Goal: Information Seeking & Learning: Understand process/instructions

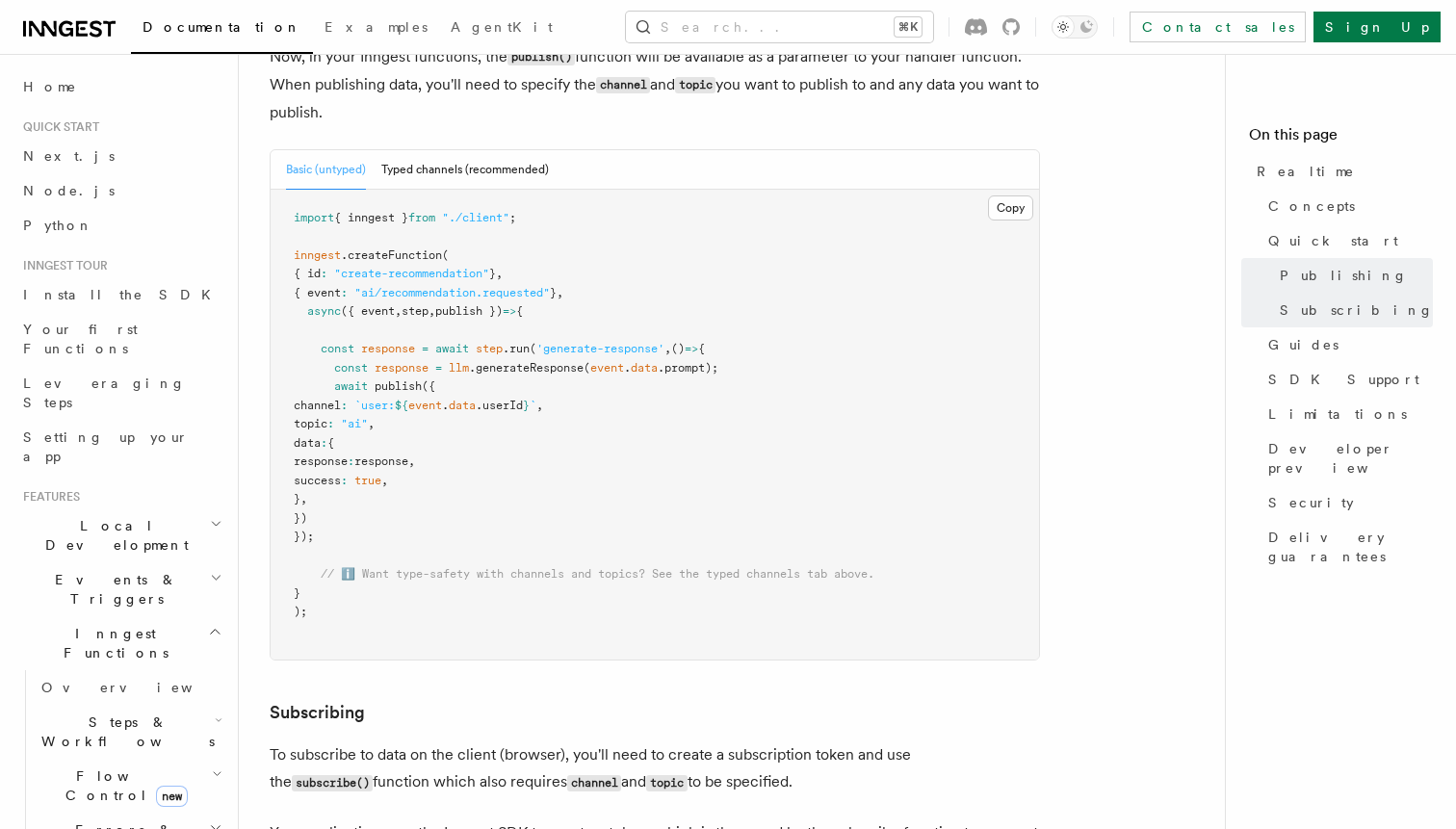
scroll to position [1664, 0]
click at [68, 29] on icon at bounding box center [66, 28] width 14 height 15
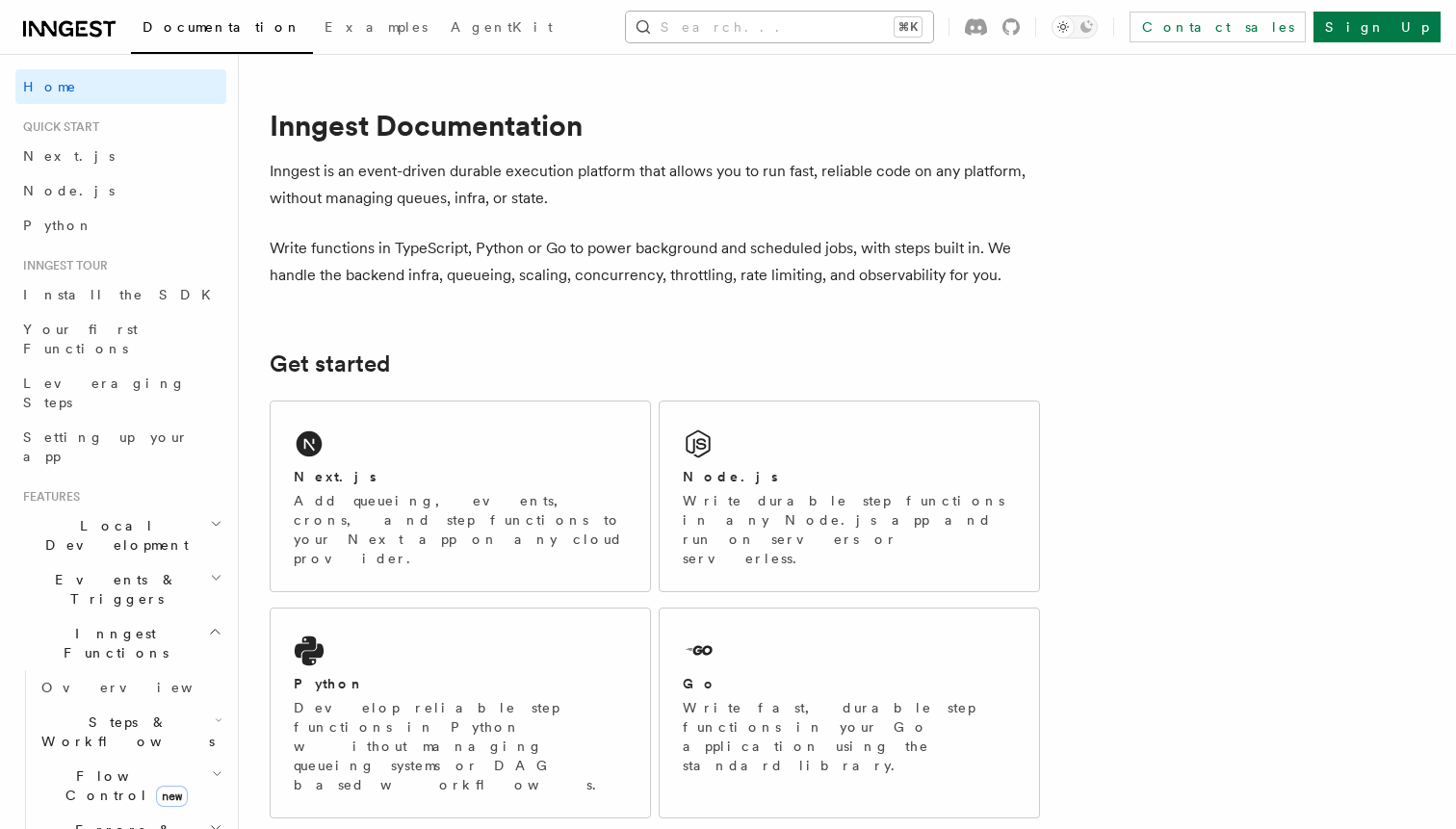
click at [769, 22] on button "Search... ⌘K" at bounding box center [779, 27] width 307 height 31
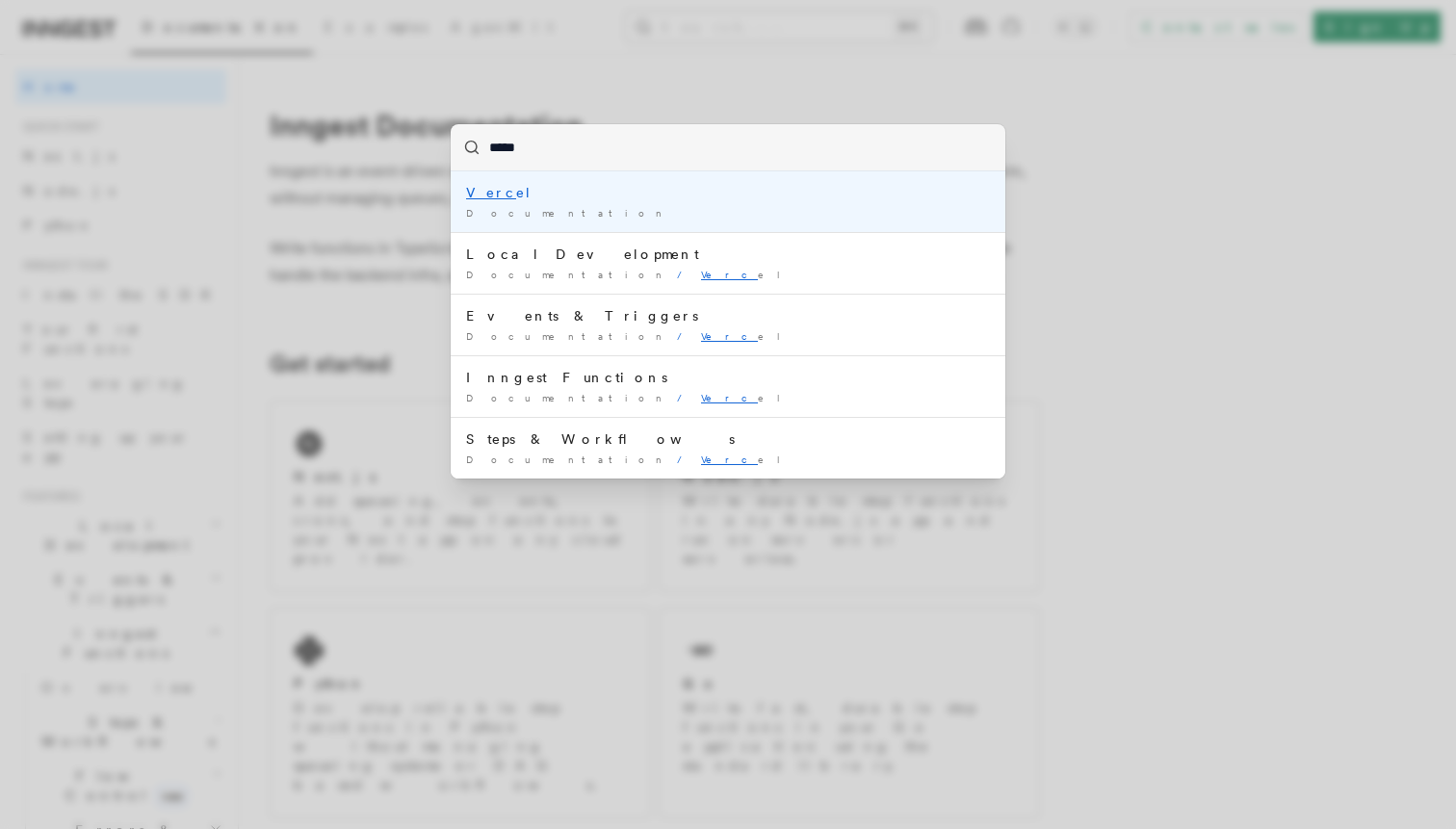
type input "******"
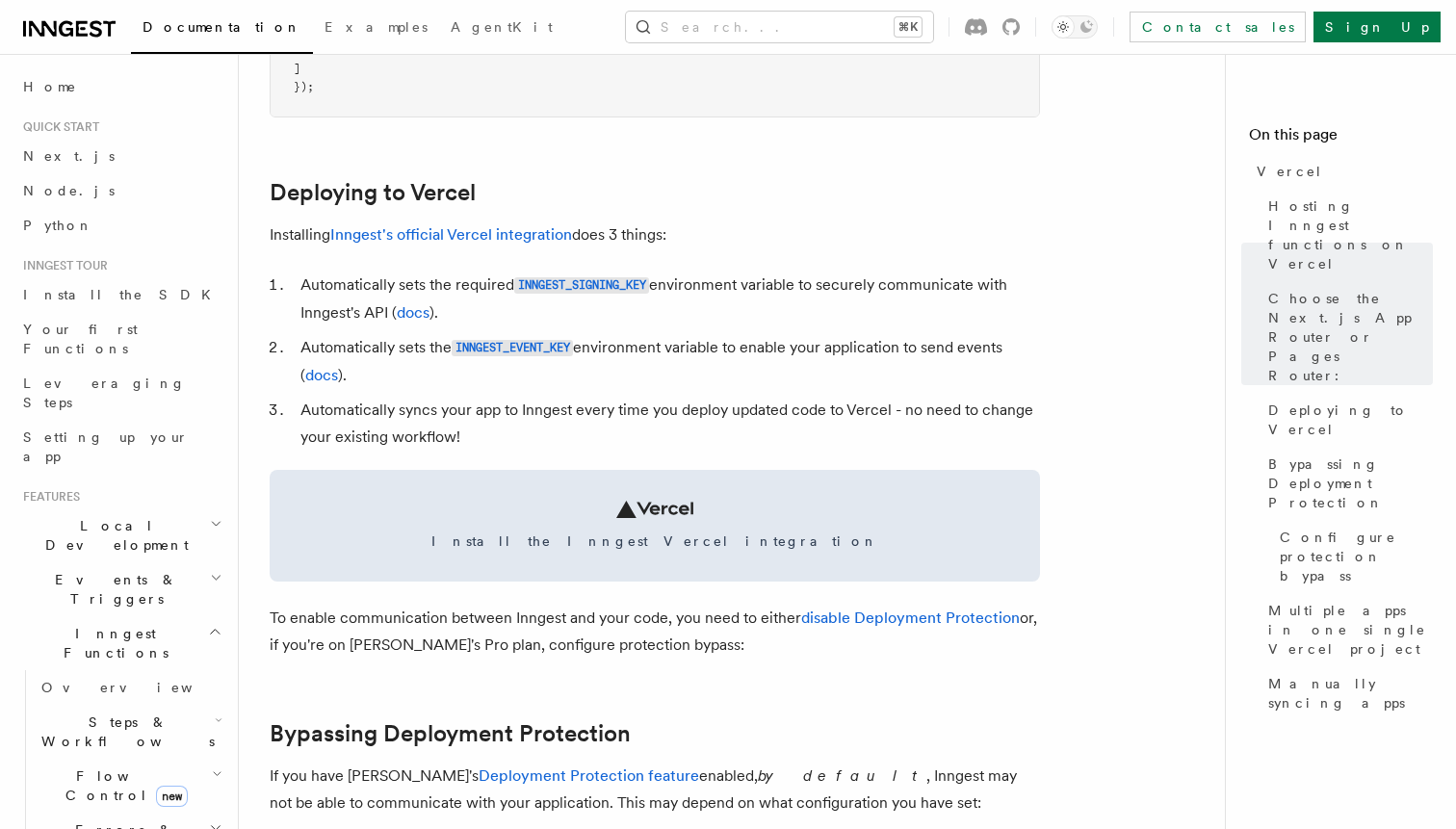
scroll to position [823, 0]
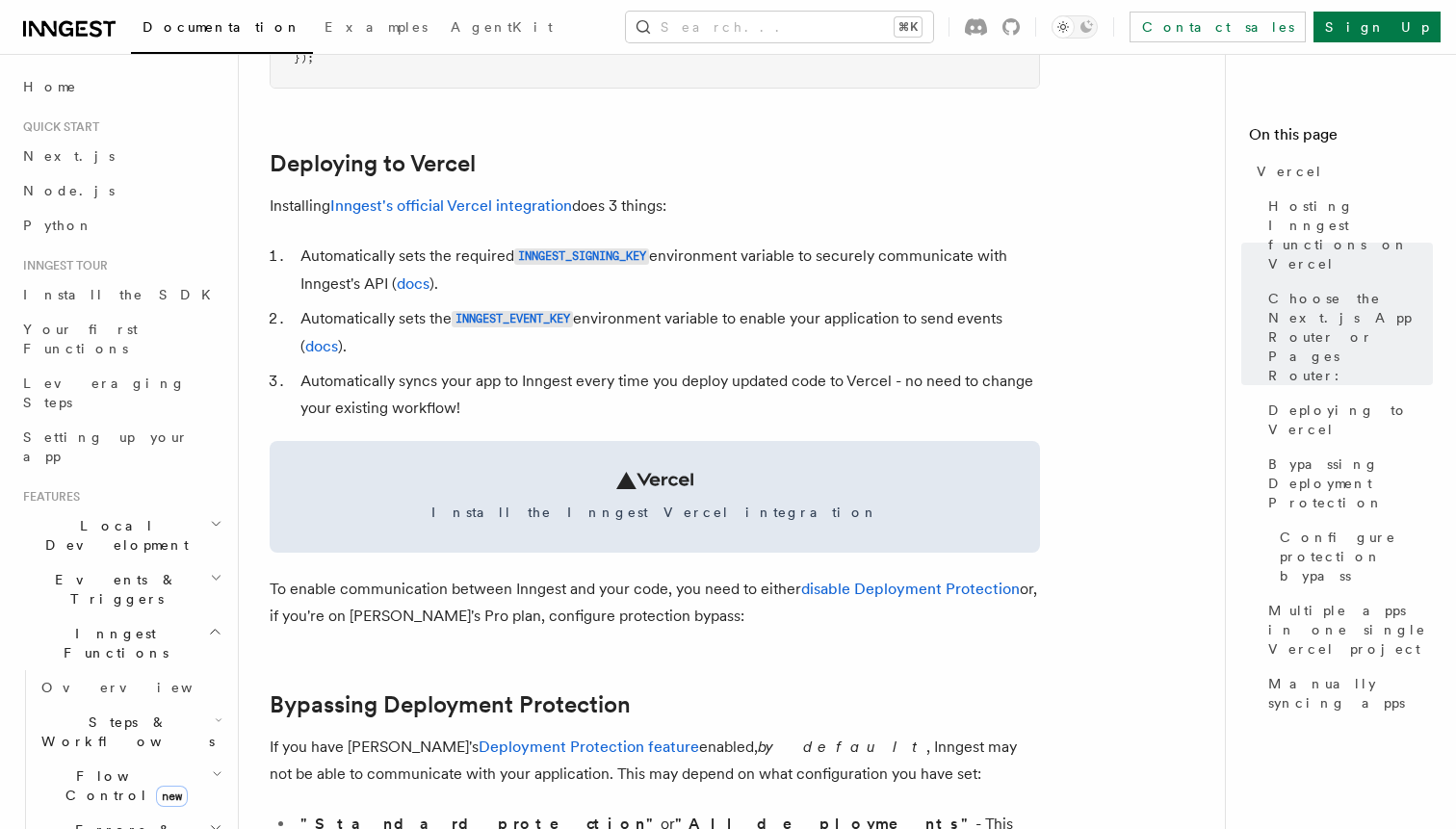
click at [406, 325] on li "Automatically sets the INNGEST_EVENT_KEY environment variable to enable your ap…" at bounding box center [667, 332] width 745 height 55
click at [407, 324] on li "Automatically sets the INNGEST_EVENT_KEY environment variable to enable your ap…" at bounding box center [667, 332] width 745 height 55
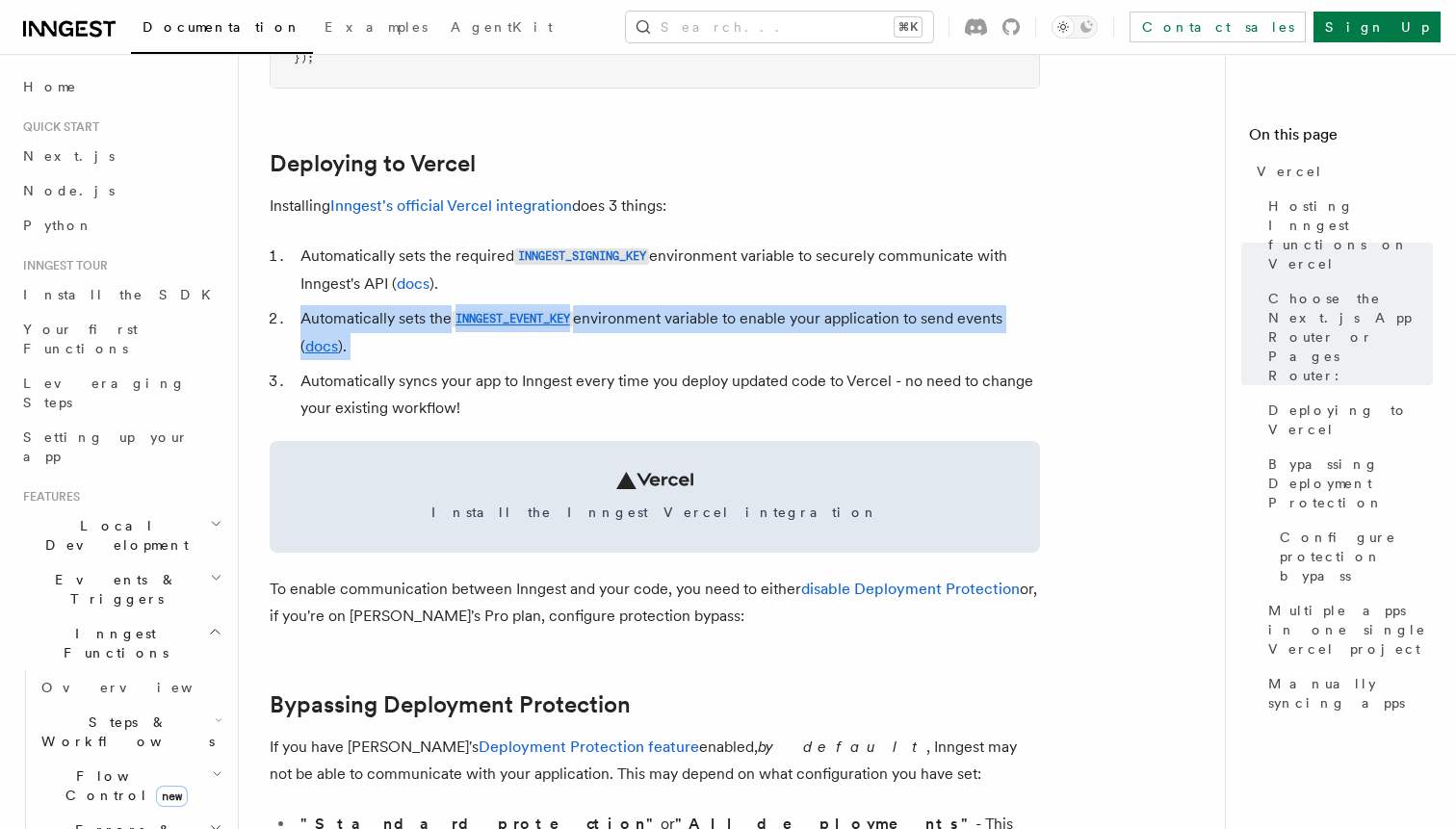
click at [407, 324] on li "Automatically sets the INNGEST_EVENT_KEY environment variable to enable your ap…" at bounding box center [667, 332] width 745 height 55
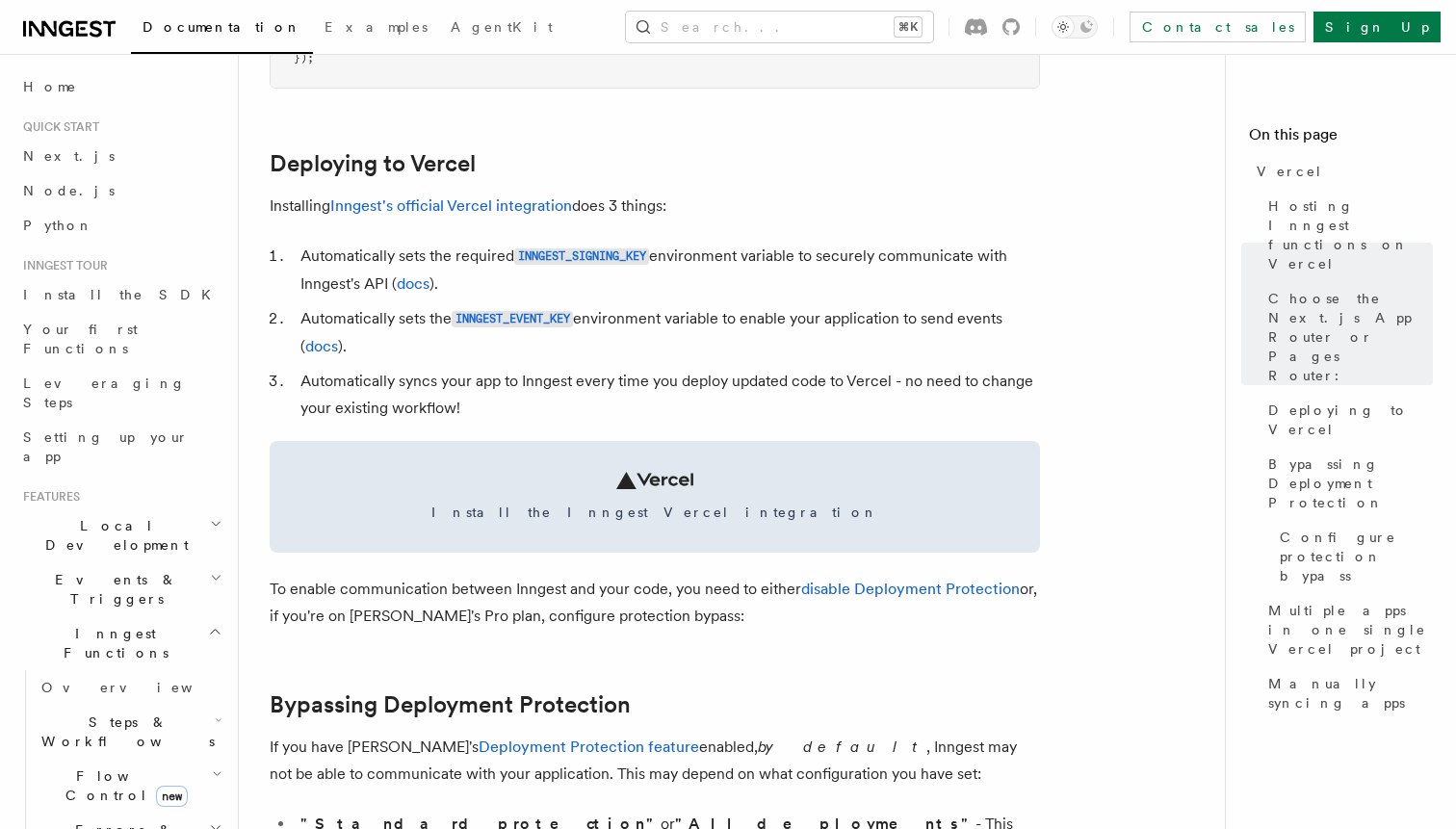
click at [397, 380] on li "Automatically syncs your app to Inngest every time you deploy updated code to V…" at bounding box center [667, 395] width 745 height 54
click at [394, 329] on li "Automatically sets the INNGEST_EVENT_KEY environment variable to enable your ap…" at bounding box center [667, 332] width 745 height 55
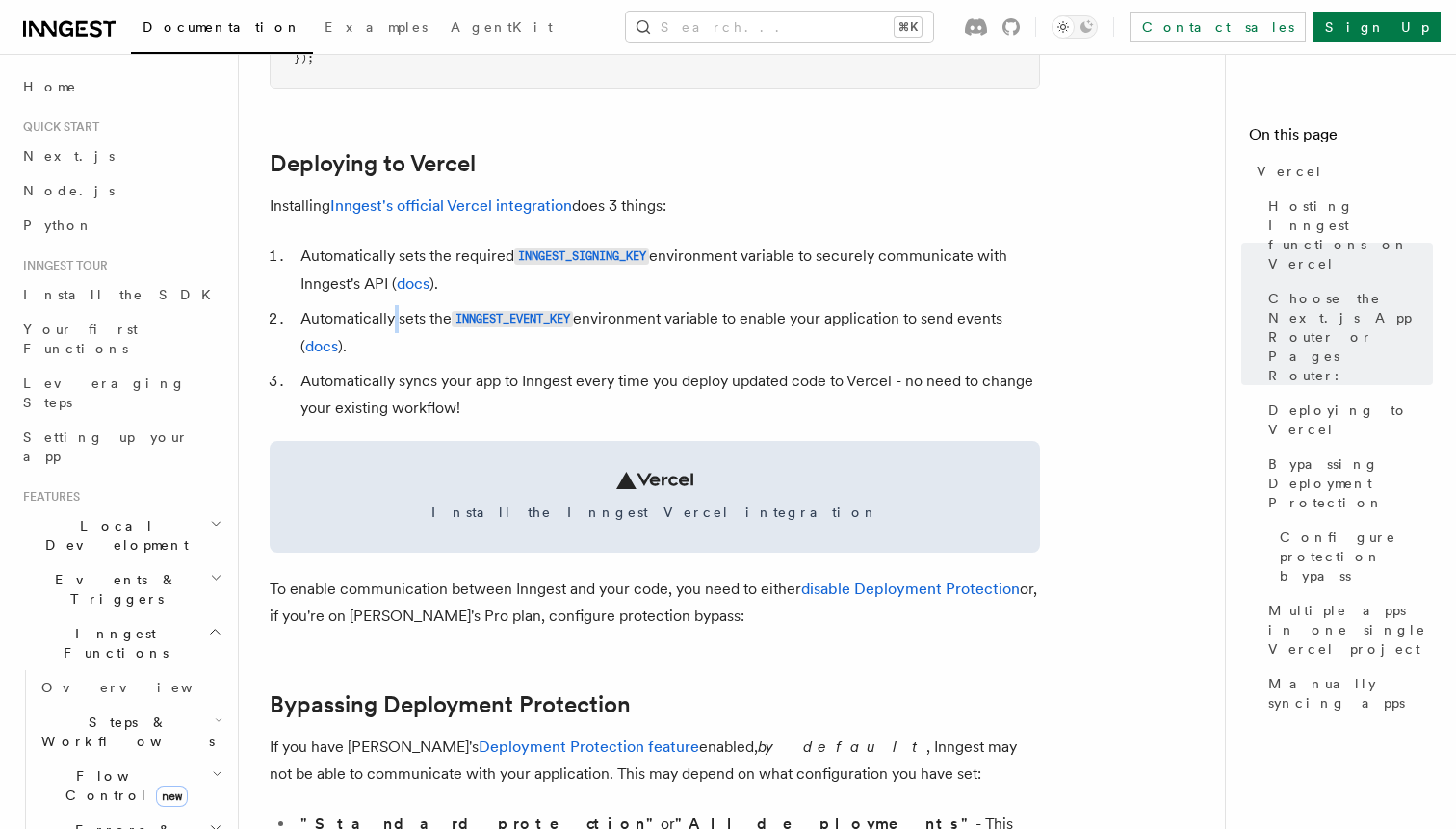
click at [394, 329] on li "Automatically sets the INNGEST_EVENT_KEY environment variable to enable your ap…" at bounding box center [667, 332] width 745 height 55
click at [415, 259] on li "Automatically sets the required INNGEST_SIGNING_KEY environment variable to sec…" at bounding box center [667, 269] width 745 height 55
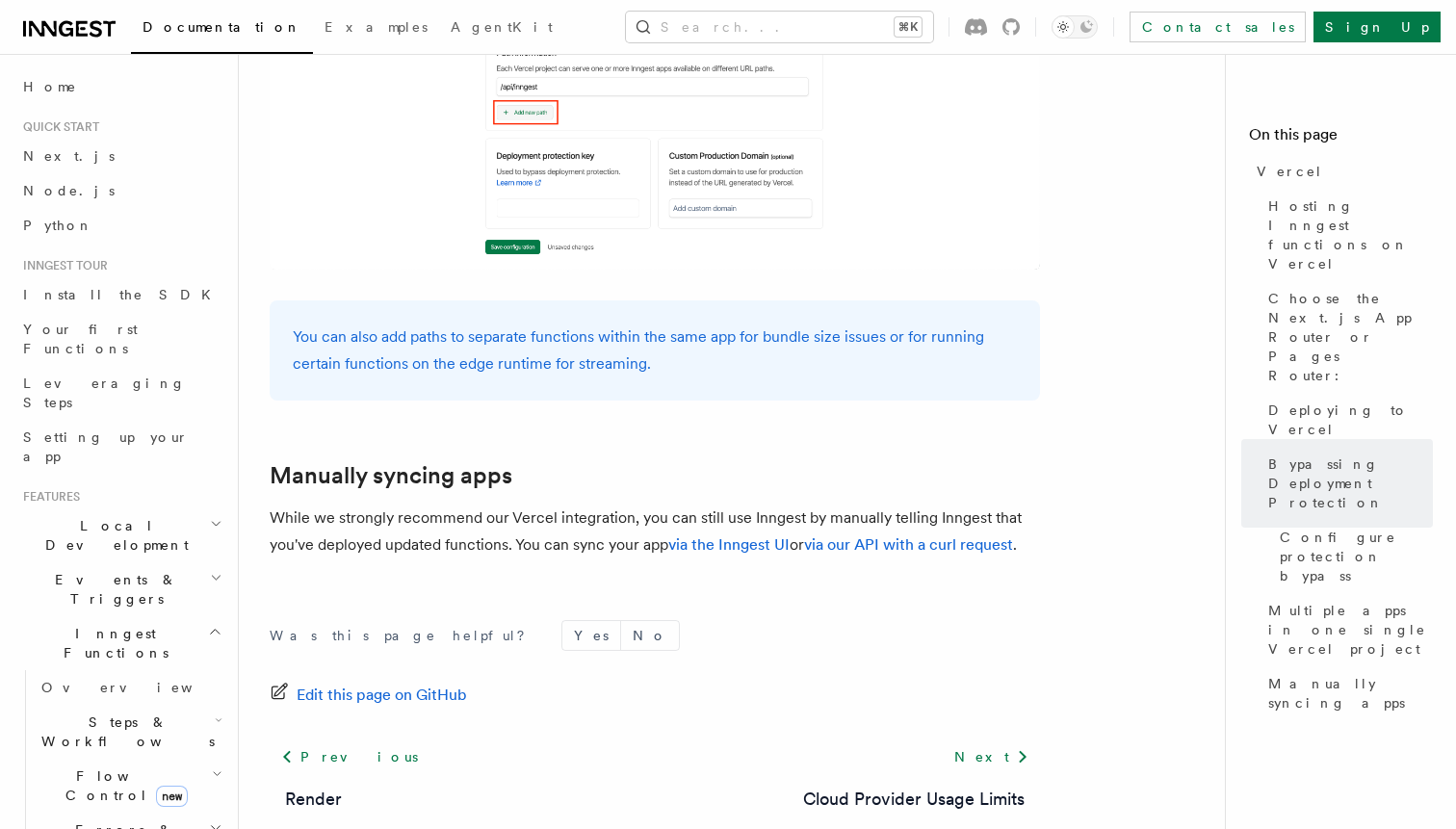
scroll to position [3213, 0]
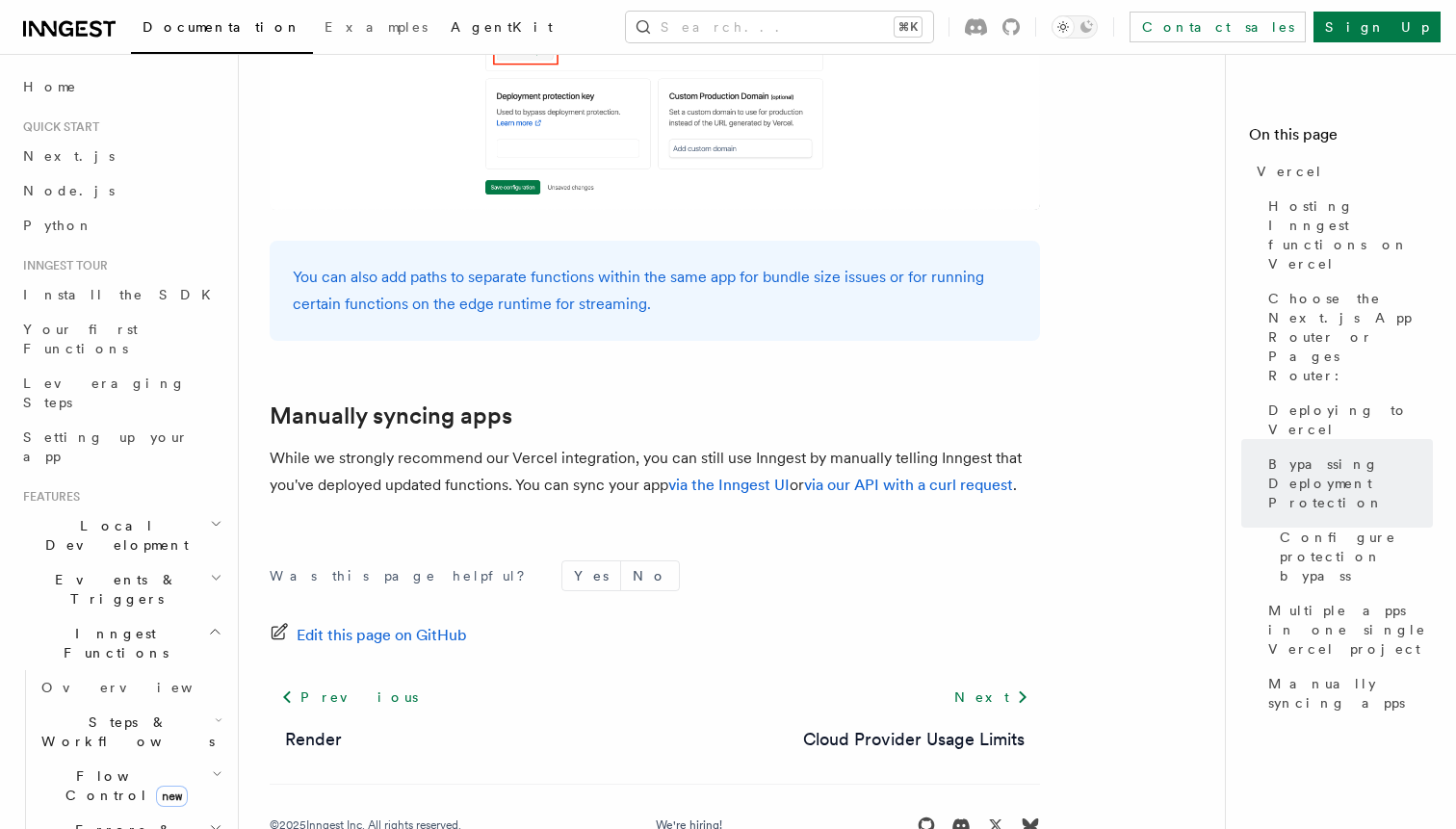
click at [450, 28] on span "AgentKit" at bounding box center [501, 26] width 102 height 15
